Goal: Communication & Community: Participate in discussion

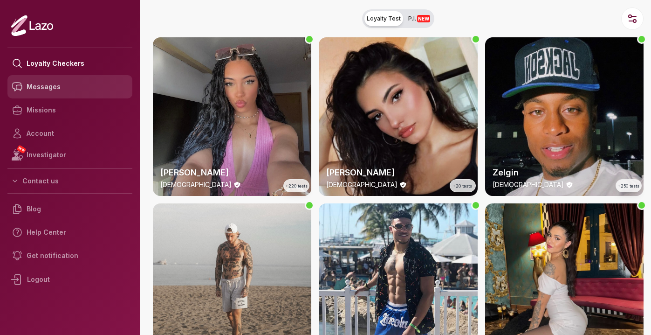
click at [68, 83] on link "Messages" at bounding box center [69, 86] width 125 height 23
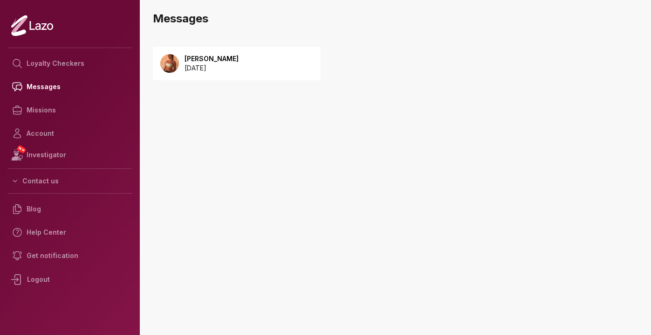
click at [239, 69] on p "[DATE]" at bounding box center [212, 67] width 54 height 9
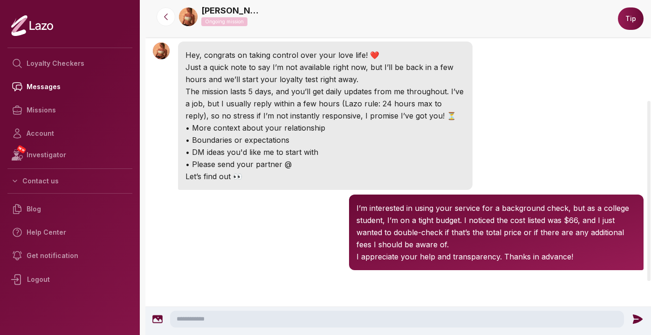
scroll to position [286, 0]
